Goal: Check status: Check status

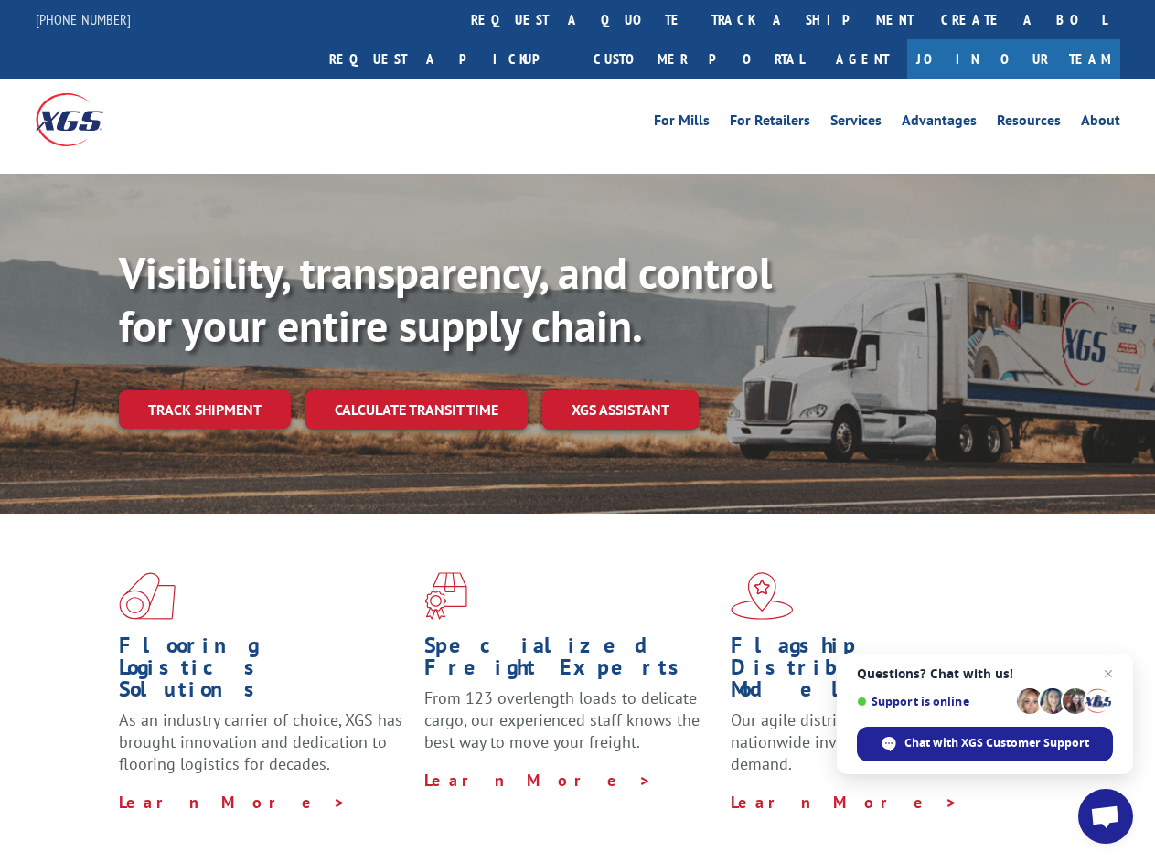
click at [577, 431] on div "Visibility, transparency, and control for your entire supply chain. Track shipm…" at bounding box center [637, 374] width 1036 height 255
click at [698, 19] on link "track a shipment" at bounding box center [813, 19] width 230 height 39
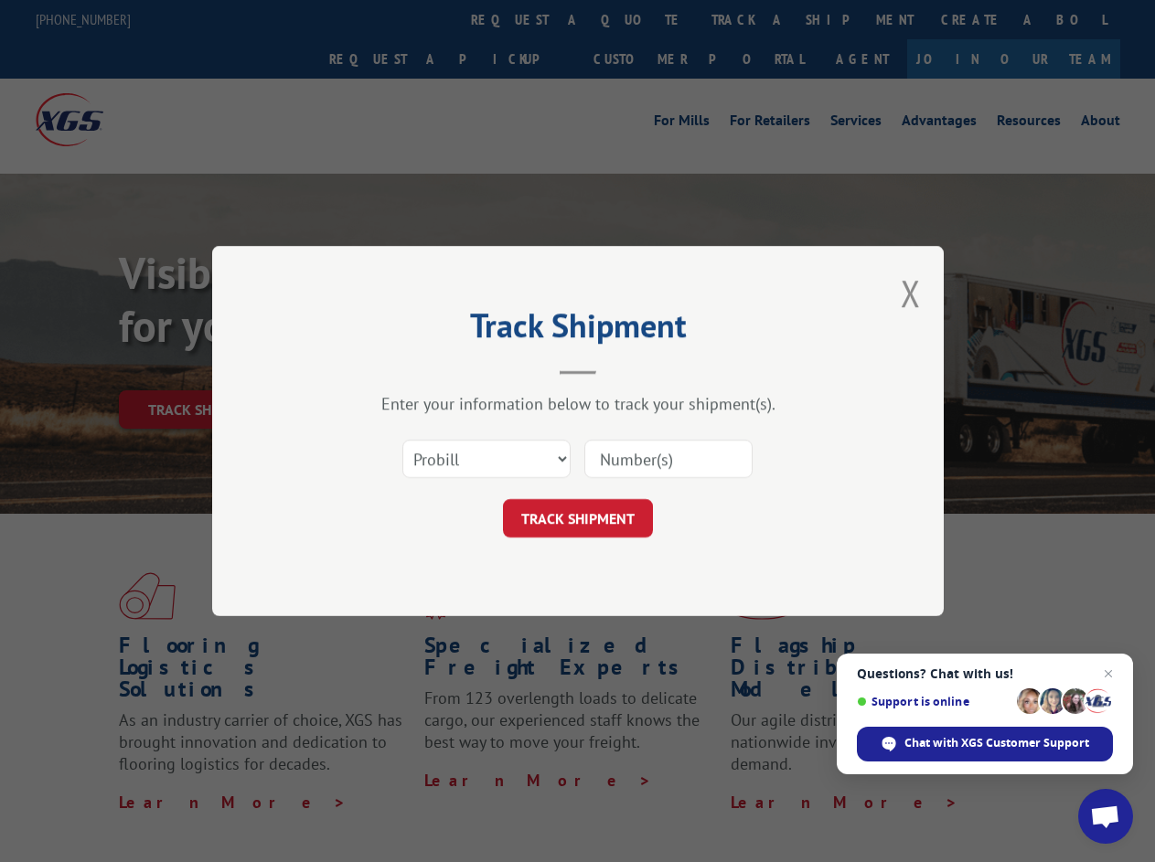
click at [638, 19] on div "Track Shipment Enter your information below to track your shipment(s). Select c…" at bounding box center [577, 431] width 1155 height 862
click at [753, 19] on div "Track Shipment Enter your information below to track your shipment(s). Select c…" at bounding box center [577, 431] width 1155 height 862
click at [204, 369] on div "Track Shipment Enter your information below to track your shipment(s). Select c…" at bounding box center [577, 431] width 1155 height 862
click at [415, 369] on header "Track Shipment" at bounding box center [578, 344] width 549 height 62
click at [621, 369] on header "Track Shipment" at bounding box center [578, 344] width 549 height 62
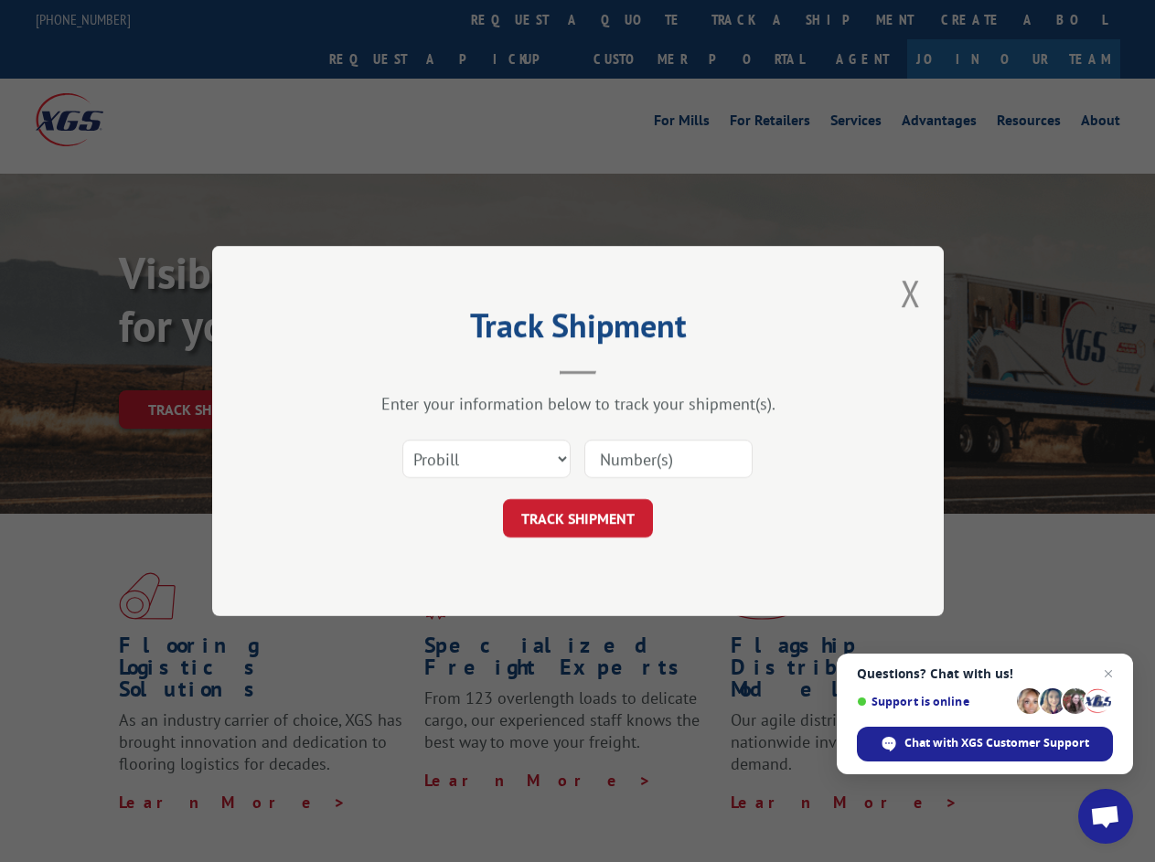
click at [1106, 817] on span "Open chat" at bounding box center [1105, 819] width 30 height 26
